Goal: Contribute content: Add original content to the website for others to see

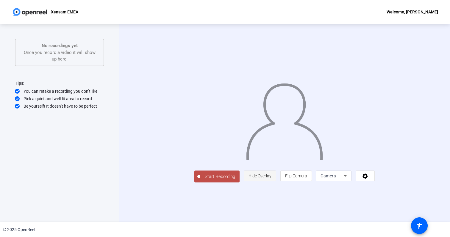
click at [271, 178] on span "Hide Overlay" at bounding box center [260, 175] width 23 height 5
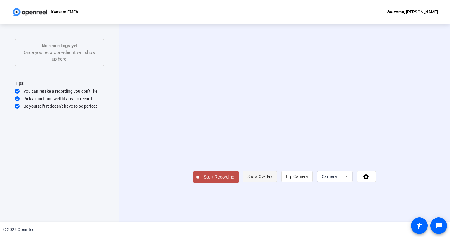
click at [272, 179] on span "Show Overlay" at bounding box center [259, 176] width 25 height 5
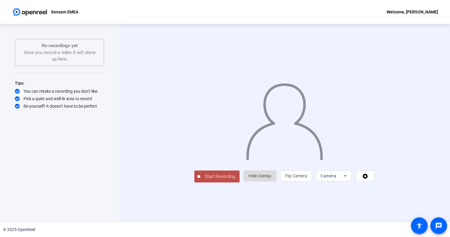
click at [271, 181] on span "Hide Overlay" at bounding box center [260, 175] width 23 height 11
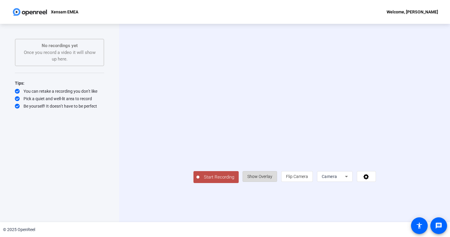
click at [272, 182] on span "Show Overlay" at bounding box center [259, 176] width 25 height 11
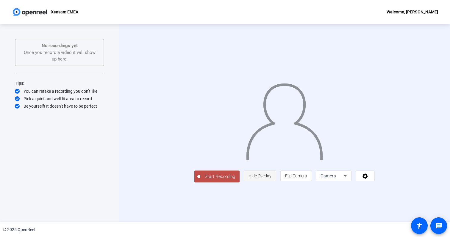
click at [271, 181] on span "Hide Overlay" at bounding box center [260, 175] width 23 height 11
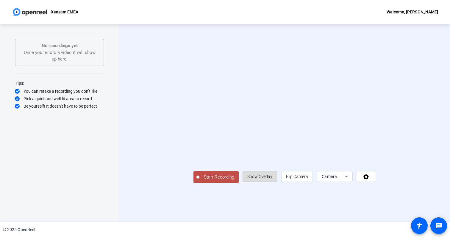
click at [272, 182] on span "Show Overlay" at bounding box center [259, 176] width 25 height 11
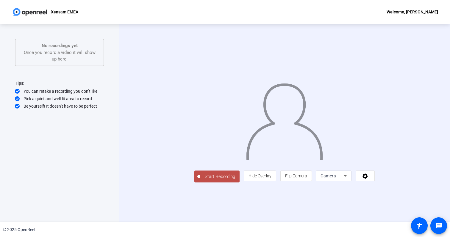
click at [200, 180] on span "Start Recording" at bounding box center [219, 176] width 39 height 7
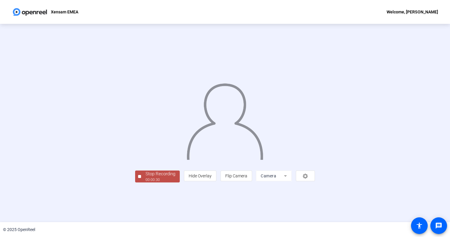
click at [146, 177] on div "Stop Recording" at bounding box center [161, 173] width 30 height 7
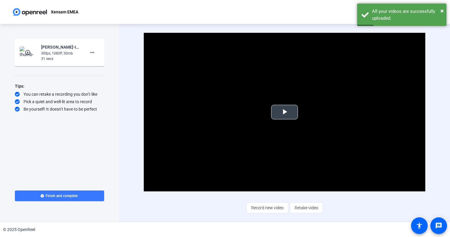
click at [285, 112] on span "Video Player" at bounding box center [285, 112] width 0 height 0
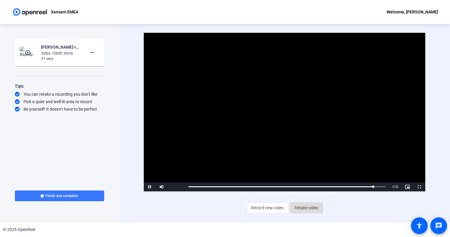
click at [305, 208] on span "Retake video" at bounding box center [307, 207] width 24 height 11
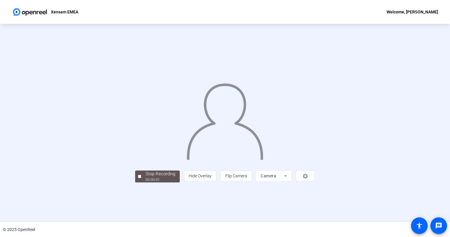
scroll to position [8, 0]
click at [135, 182] on button "Stop Recording 00:00:06" at bounding box center [157, 176] width 45 height 12
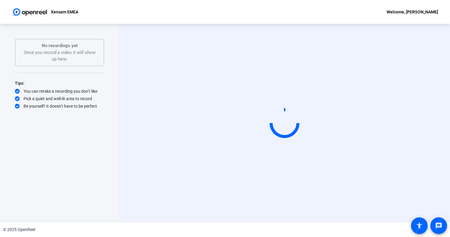
scroll to position [0, 0]
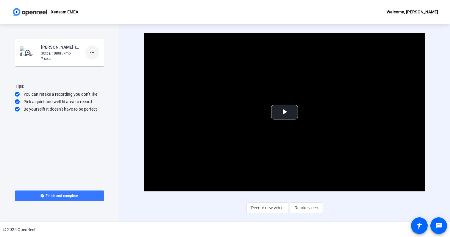
click at [92, 50] on mat-icon "more_horiz" at bounding box center [92, 52] width 7 height 7
click at [98, 67] on span "Delete clip" at bounding box center [102, 64] width 24 height 7
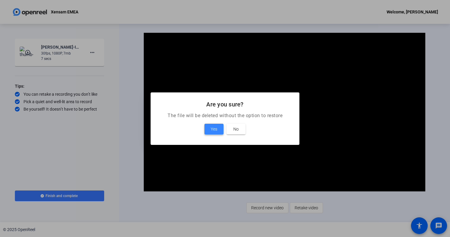
click at [216, 128] on span "Yes" at bounding box center [214, 128] width 7 height 7
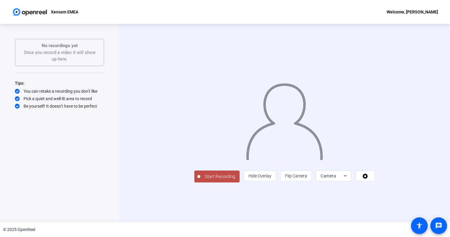
click at [200, 180] on span "Start Recording" at bounding box center [219, 176] width 39 height 7
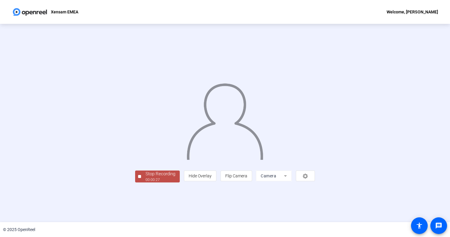
click at [146, 177] on div "Stop Recording" at bounding box center [161, 173] width 30 height 7
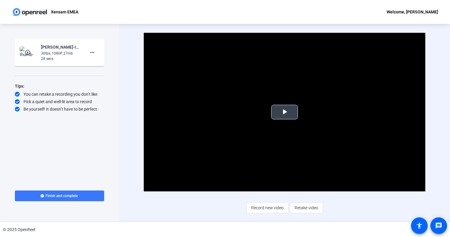
click at [285, 112] on span "Video Player" at bounding box center [285, 112] width 0 height 0
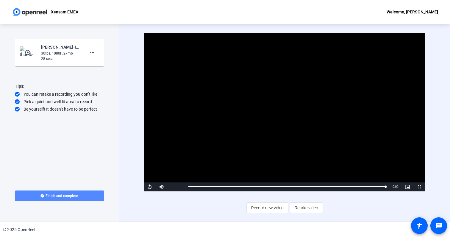
click at [74, 196] on span "Finish and complete" at bounding box center [62, 195] width 32 height 5
